Goal: Find specific page/section: Find specific page/section

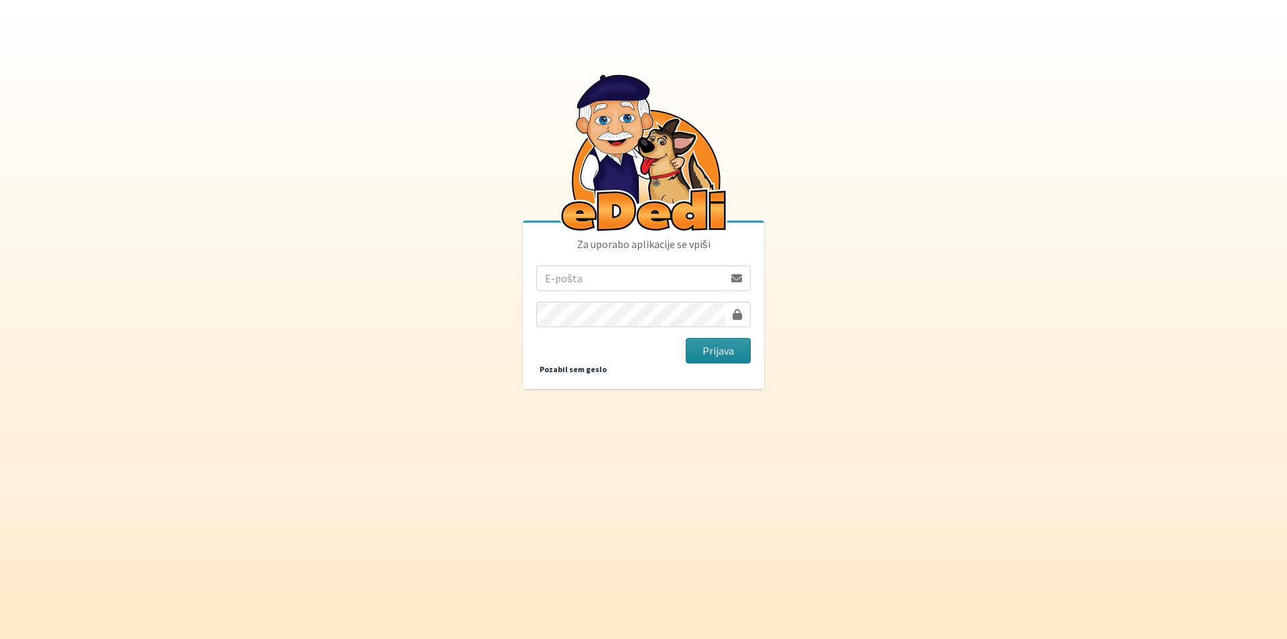
type input "[EMAIL_ADDRESS][DOMAIN_NAME]"
click at [721, 350] on button "Prijava" at bounding box center [718, 350] width 65 height 25
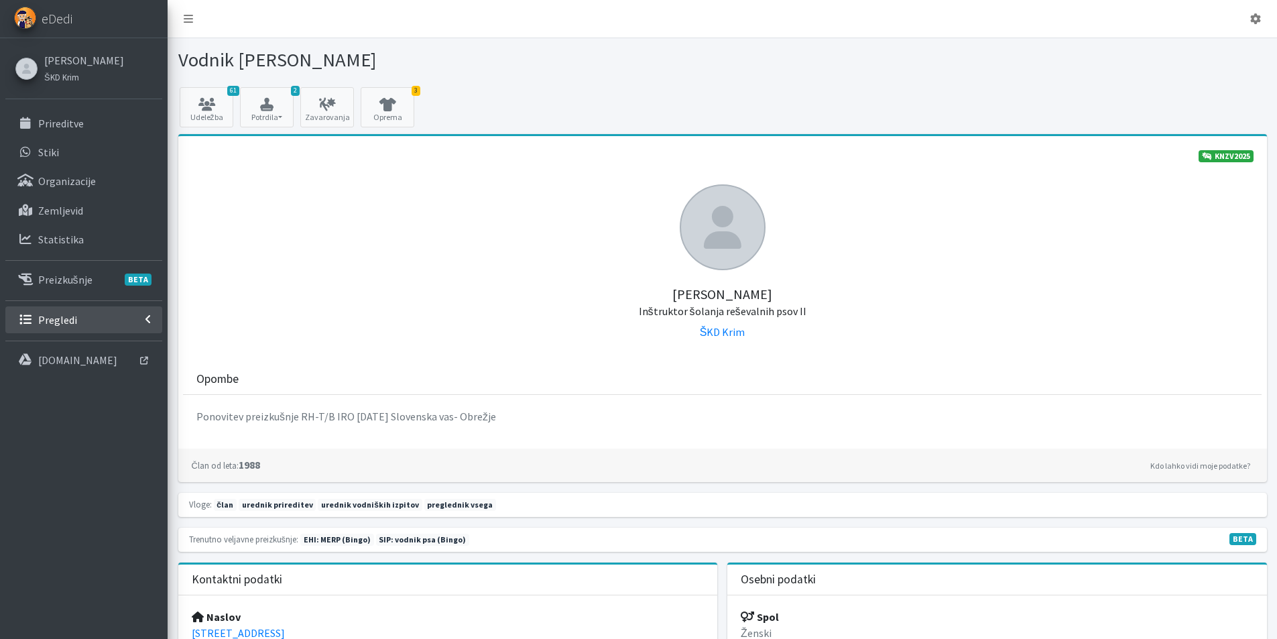
click at [46, 314] on p "Pregledi" at bounding box center [57, 319] width 39 height 13
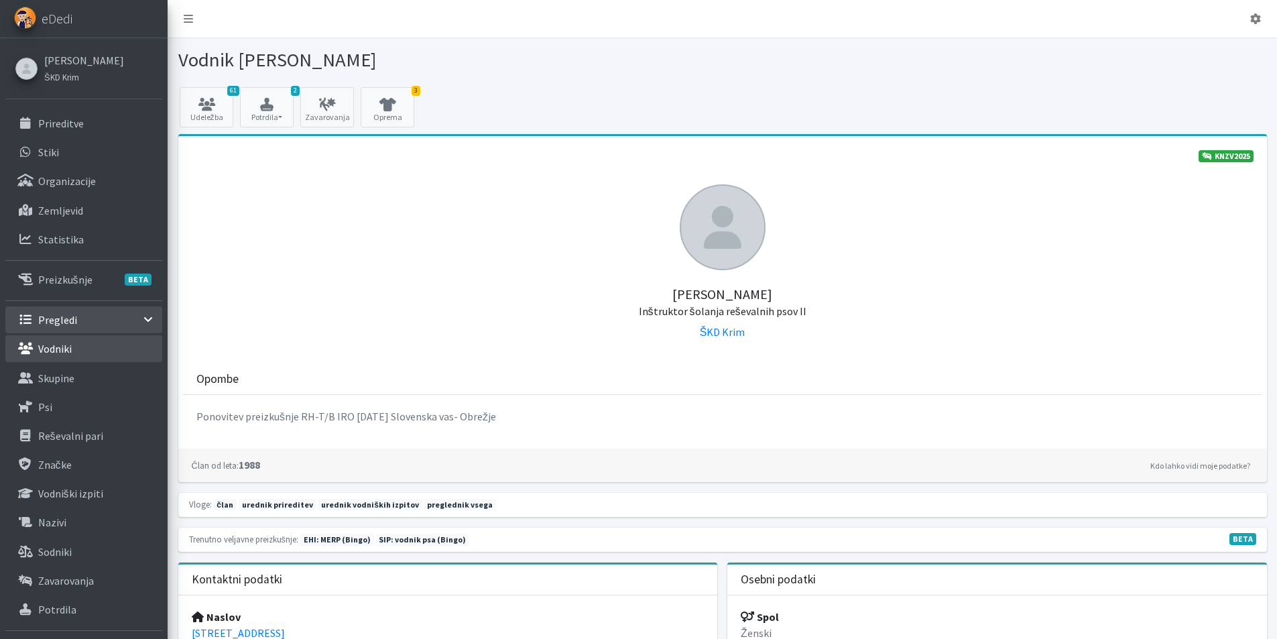
click at [53, 345] on p "Vodniki" at bounding box center [55, 348] width 34 height 13
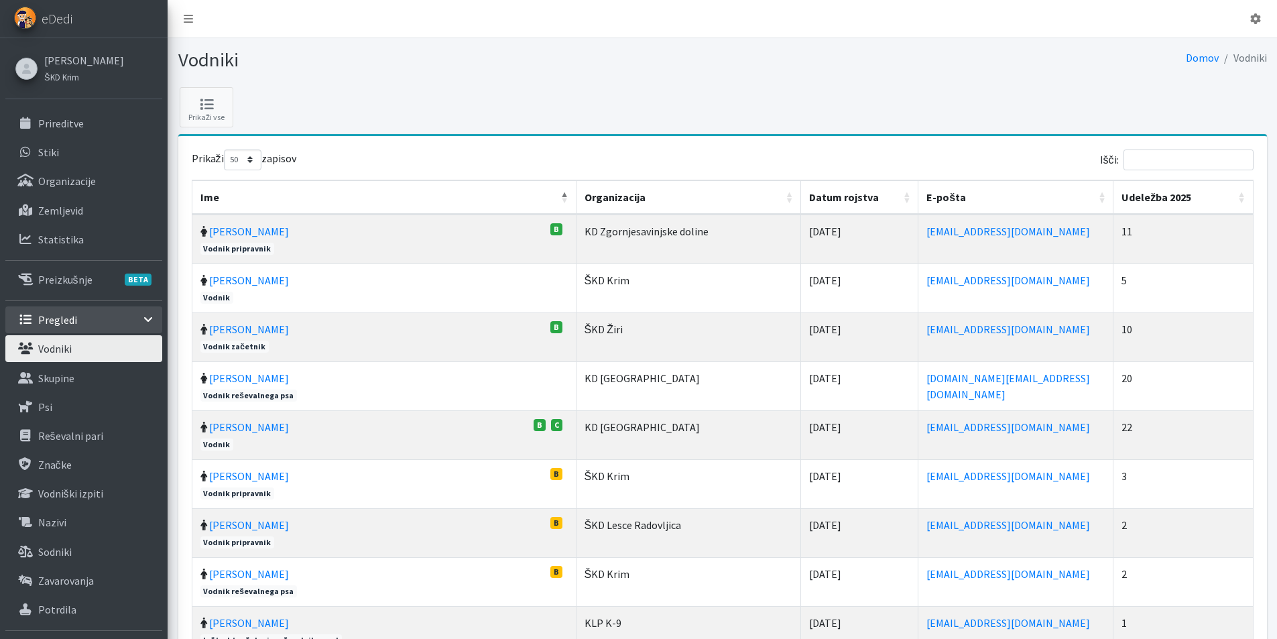
select select "50"
click at [1196, 152] on input "Išči:" at bounding box center [1189, 159] width 130 height 21
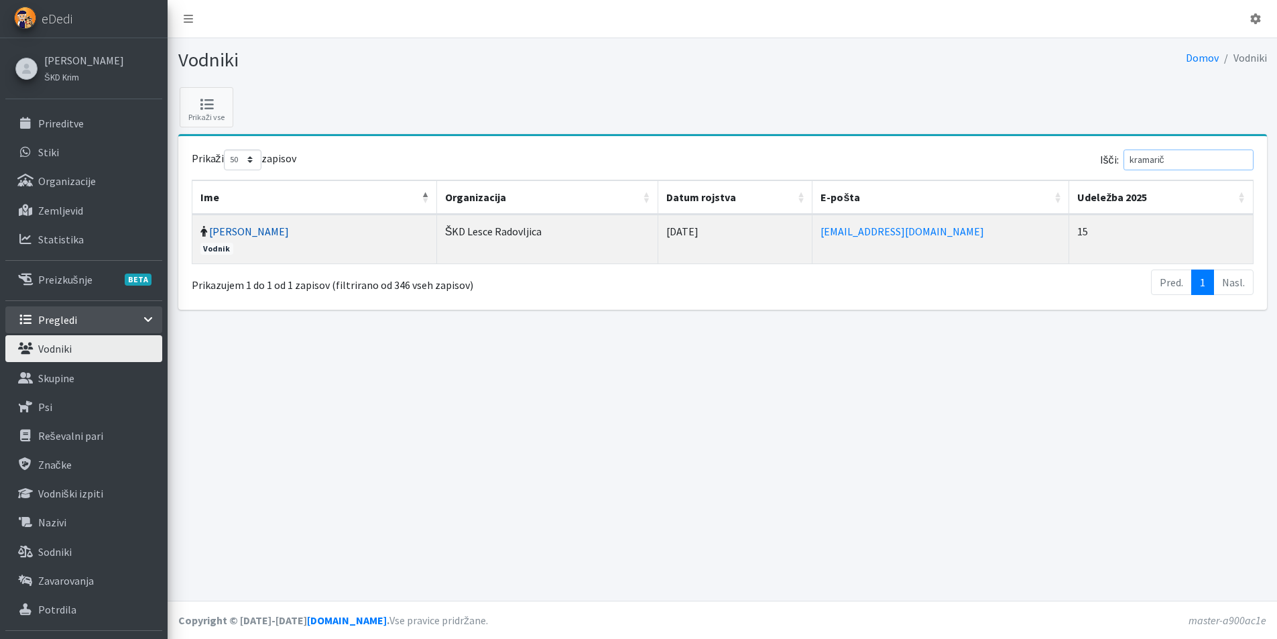
type input "kramarič"
click at [267, 232] on link "Nejc Kramarič" at bounding box center [249, 231] width 80 height 13
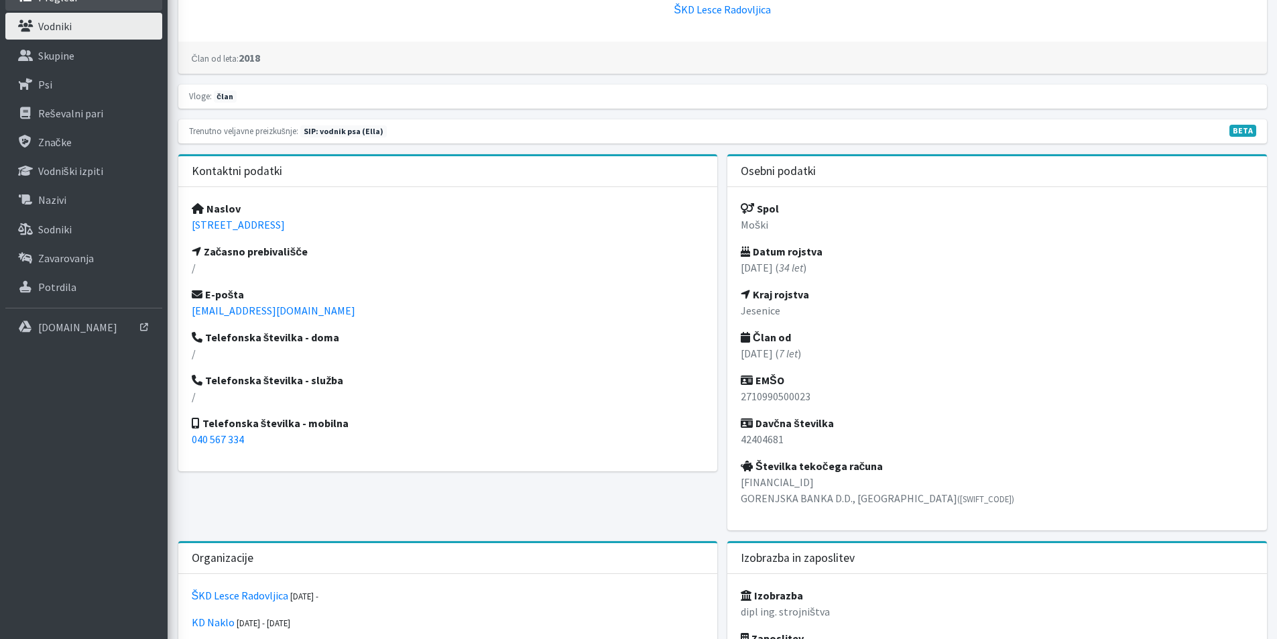
scroll to position [335, 0]
